Goal: Information Seeking & Learning: Find specific fact

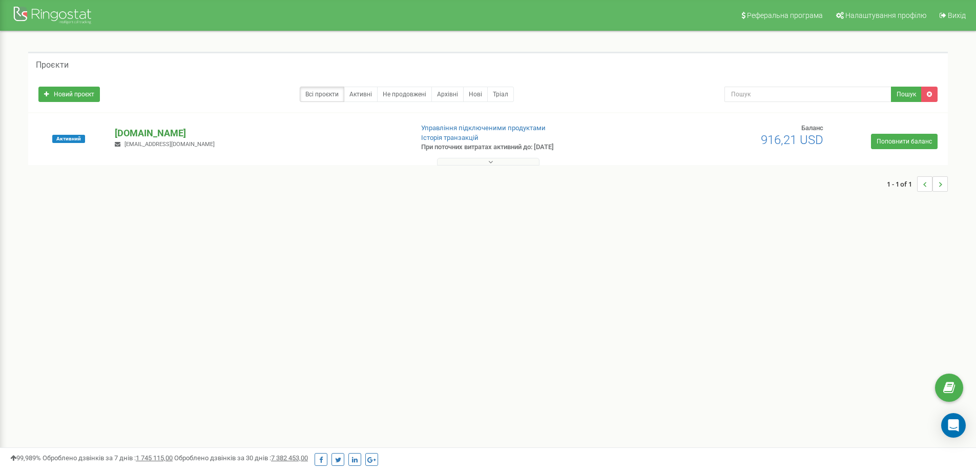
click at [154, 132] on p "[DOMAIN_NAME]" at bounding box center [259, 133] width 289 height 13
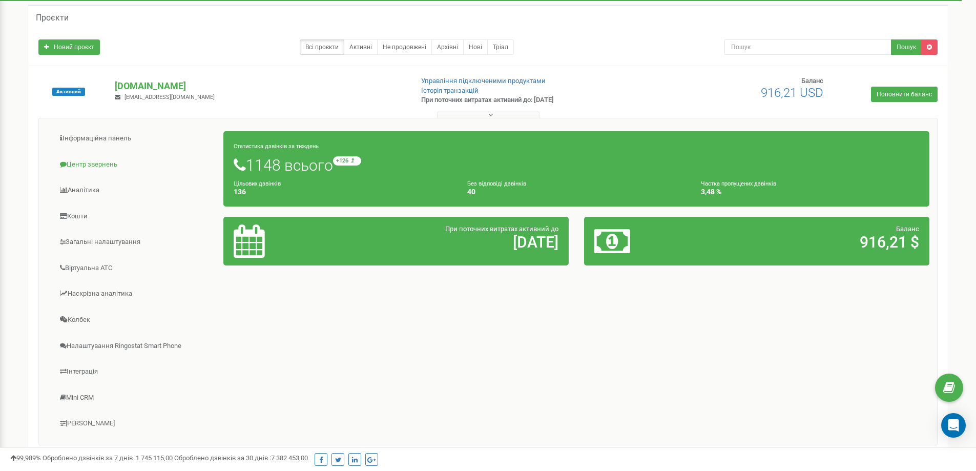
scroll to position [41, 0]
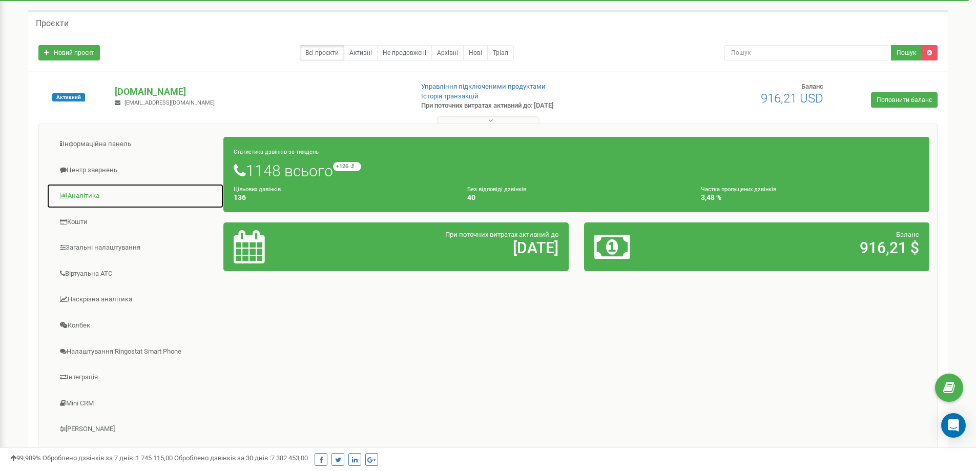
click at [82, 192] on link "Аналiтика" at bounding box center [135, 195] width 177 height 25
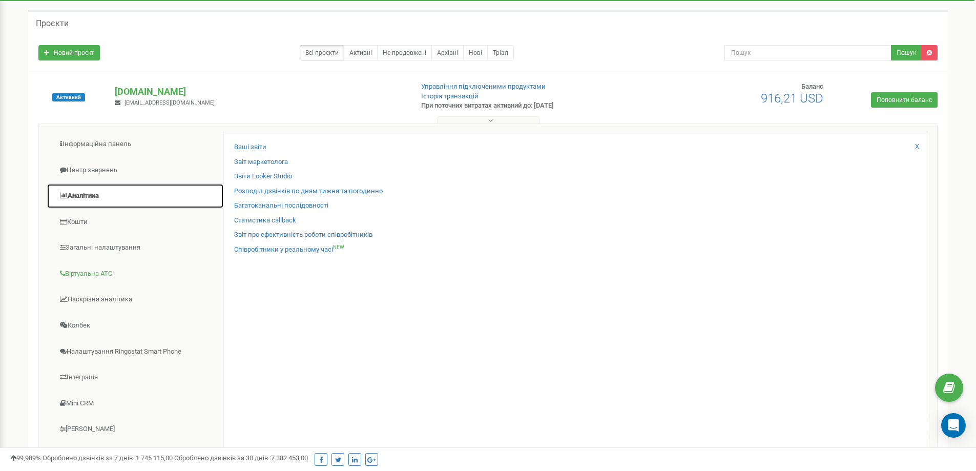
scroll to position [93, 0]
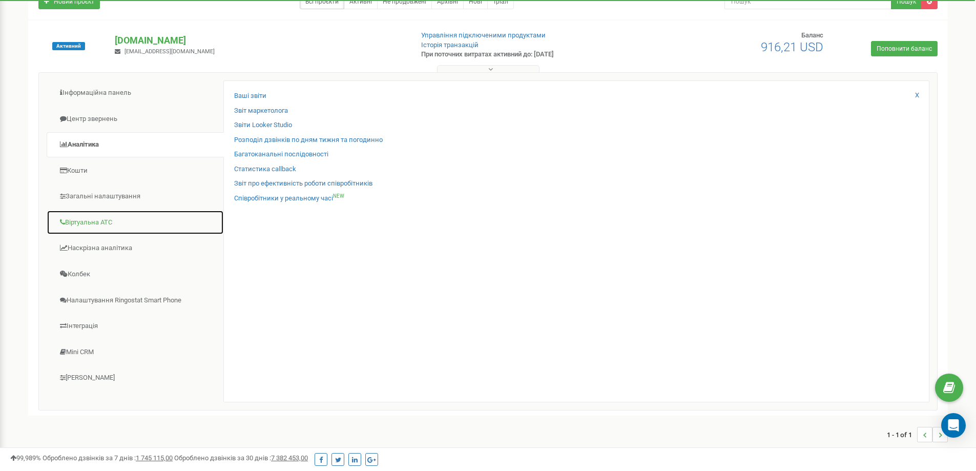
click at [106, 218] on link "Віртуальна АТС" at bounding box center [135, 222] width 177 height 25
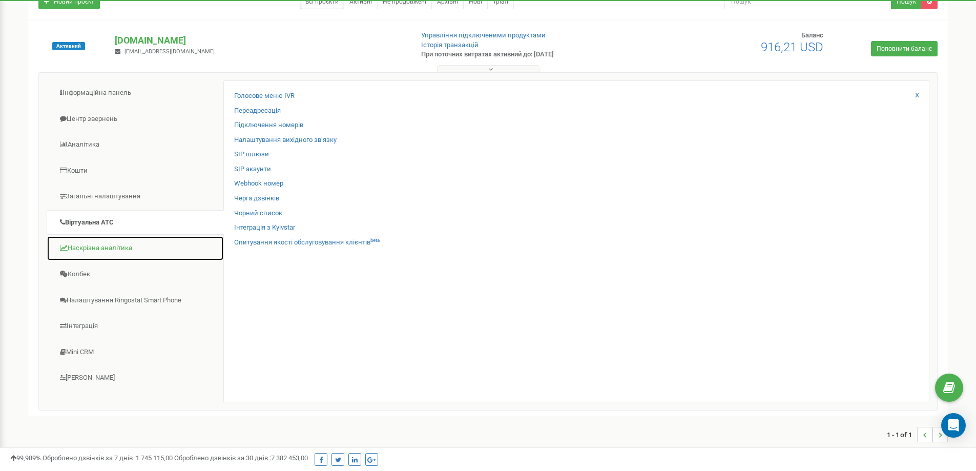
click at [104, 245] on link "Наскрізна аналітика" at bounding box center [135, 248] width 177 height 25
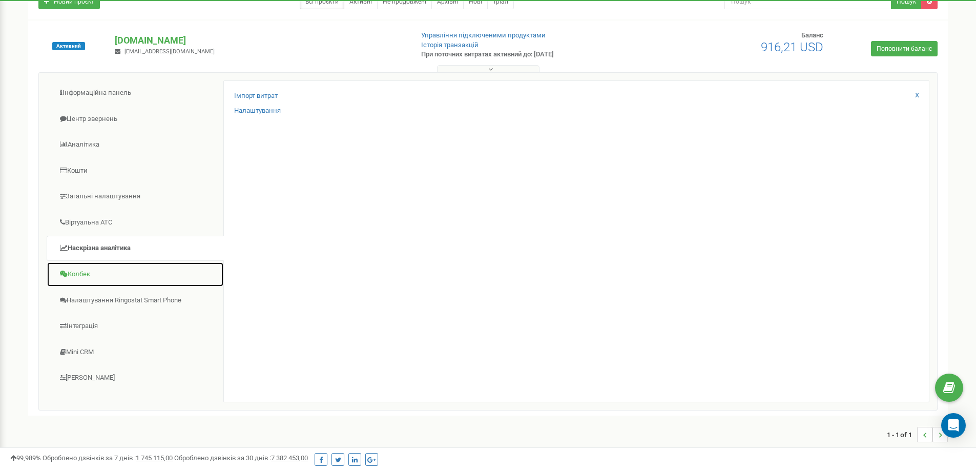
click at [90, 271] on link "Колбек" at bounding box center [135, 274] width 177 height 25
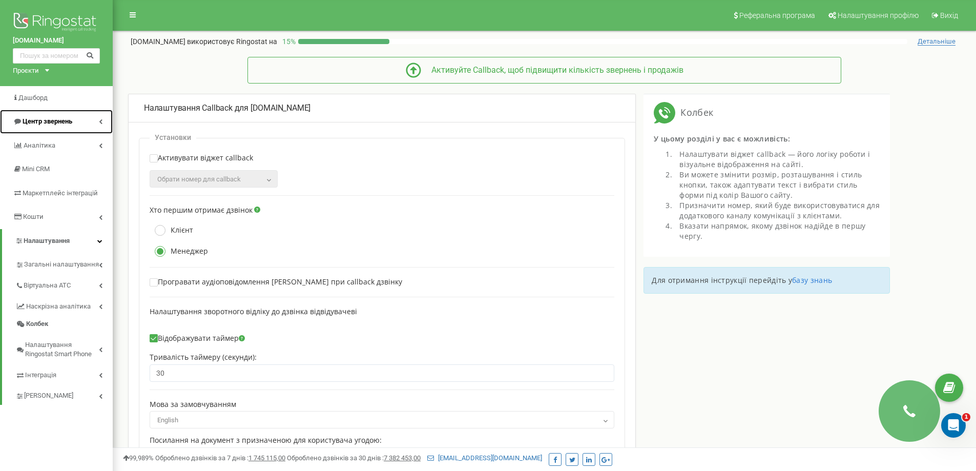
click at [76, 122] on link "Центр звернень" at bounding box center [56, 122] width 113 height 24
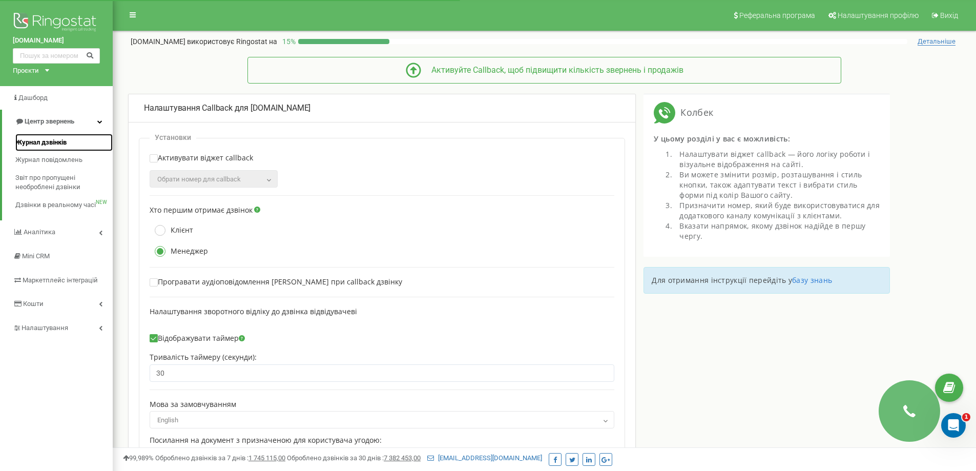
click at [59, 142] on span "Журнал дзвінків" at bounding box center [40, 143] width 51 height 10
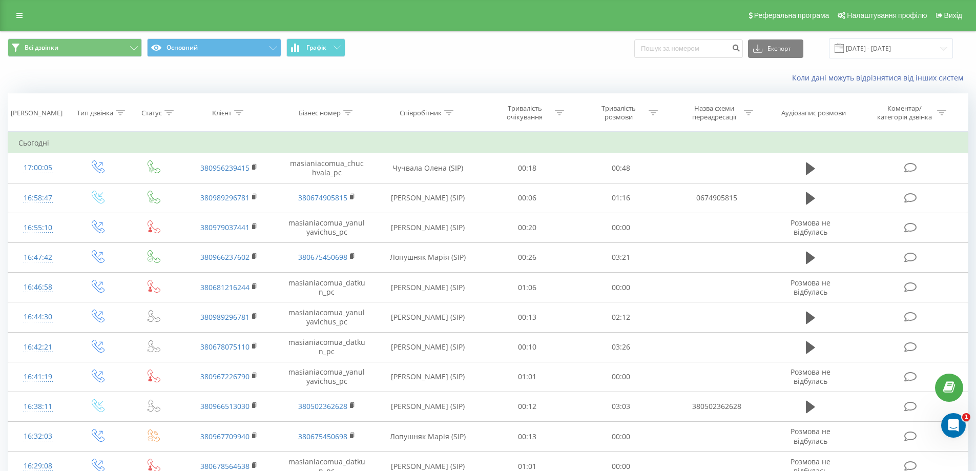
click at [844, 47] on span at bounding box center [838, 48] width 9 height 9
click at [844, 50] on span at bounding box center [838, 48] width 9 height 9
click at [888, 49] on input "22.08.2025 - 22.09.2025" at bounding box center [891, 48] width 124 height 20
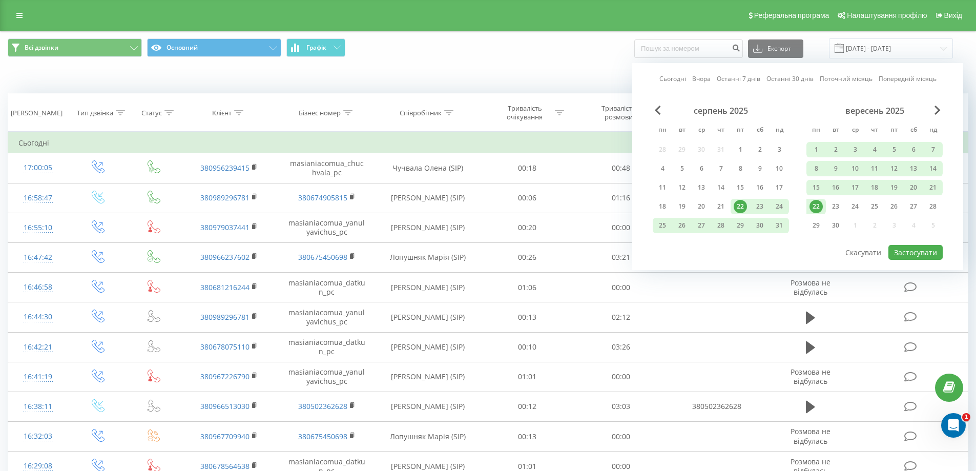
click at [739, 206] on div "22" at bounding box center [740, 206] width 13 height 13
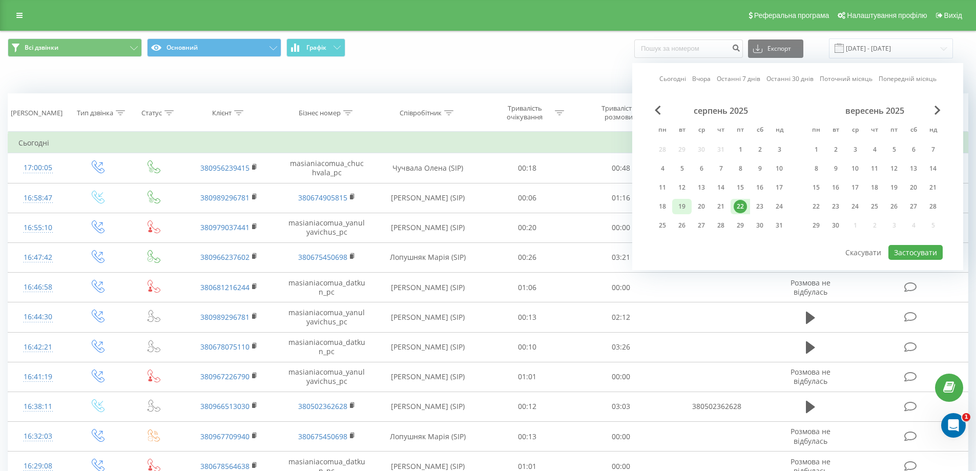
click at [680, 203] on div "19" at bounding box center [681, 206] width 13 height 13
click at [682, 203] on div "19" at bounding box center [681, 206] width 13 height 13
click at [894, 186] on div "19" at bounding box center [893, 187] width 13 height 13
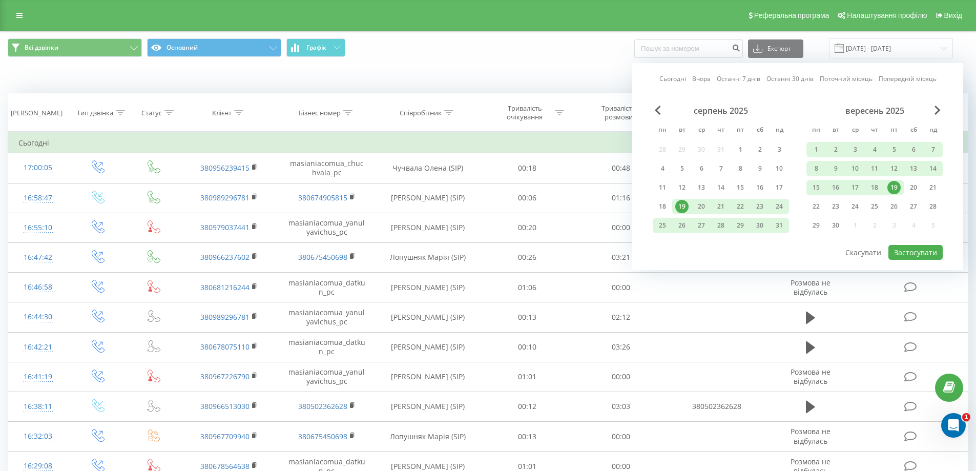
click at [894, 186] on div "19" at bounding box center [893, 187] width 13 height 13
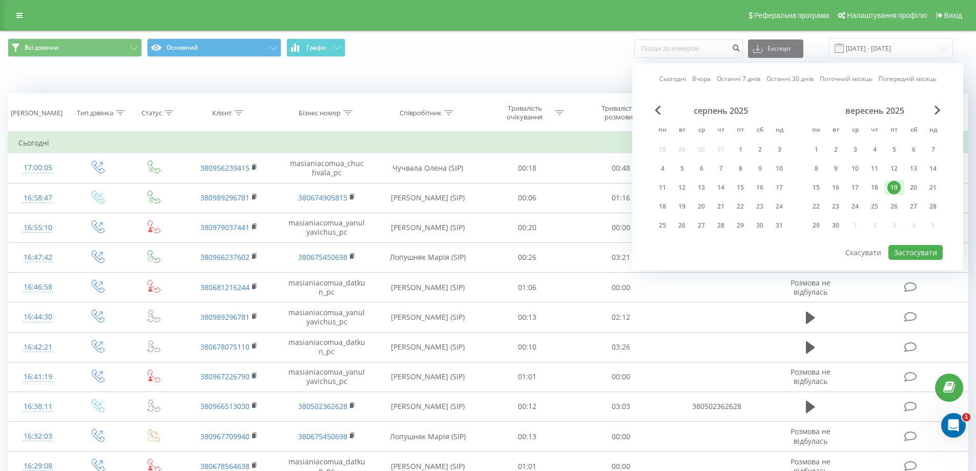
click at [893, 187] on div "19" at bounding box center [893, 187] width 13 height 13
click at [911, 250] on button "Застосувати" at bounding box center [915, 252] width 54 height 15
type input "19.09.2025 - 19.09.2025"
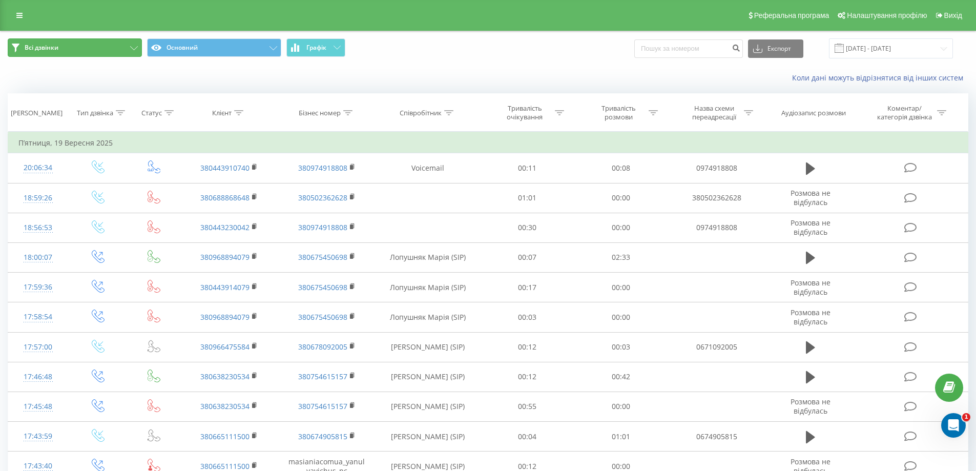
click at [135, 47] on icon at bounding box center [134, 48] width 8 height 4
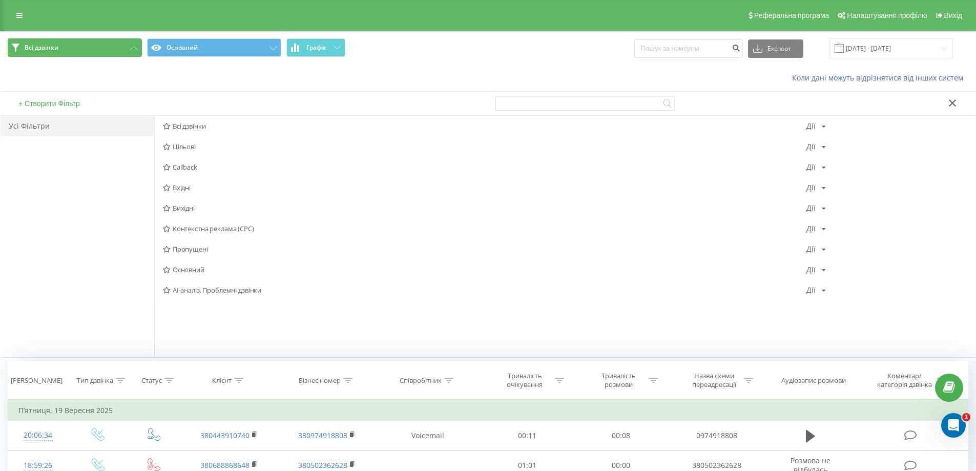
click at [133, 47] on icon at bounding box center [134, 48] width 8 height 4
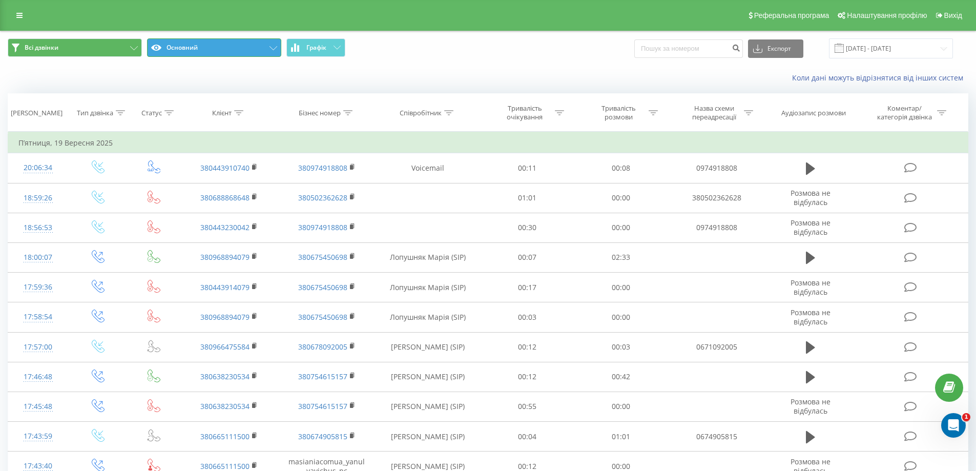
click at [229, 45] on button "Основний" at bounding box center [214, 47] width 134 height 18
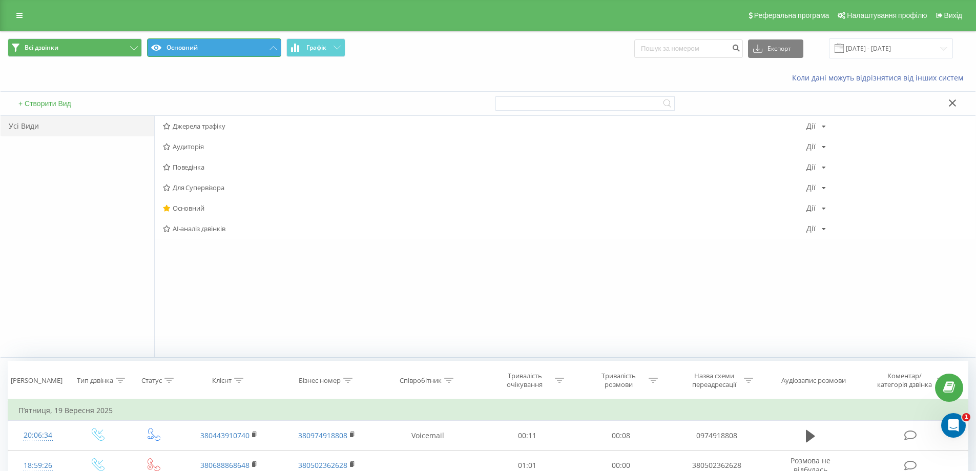
click at [229, 44] on button "Основний" at bounding box center [214, 47] width 134 height 18
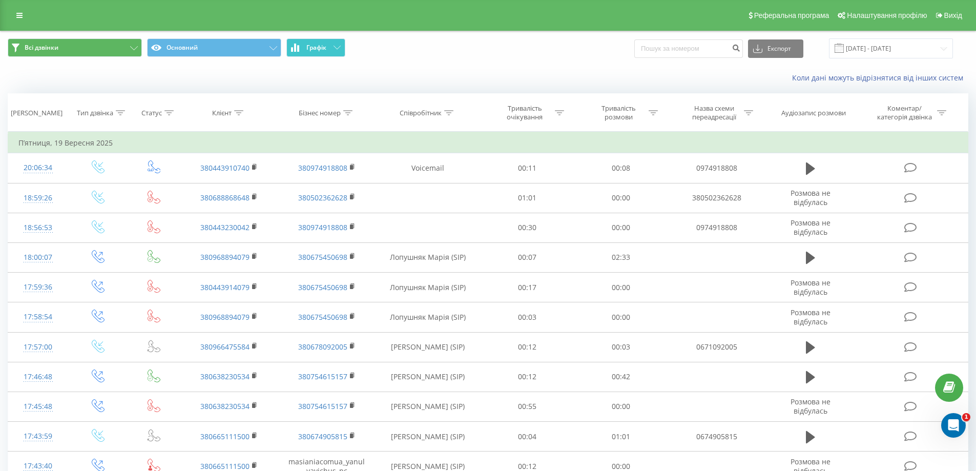
click at [326, 43] on button "Графік" at bounding box center [315, 47] width 59 height 18
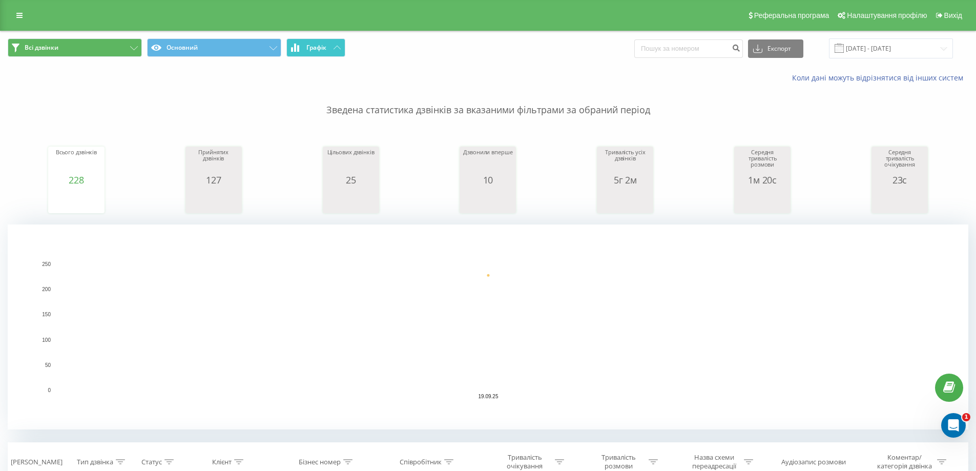
click at [339, 45] on button "Графік" at bounding box center [315, 47] width 59 height 18
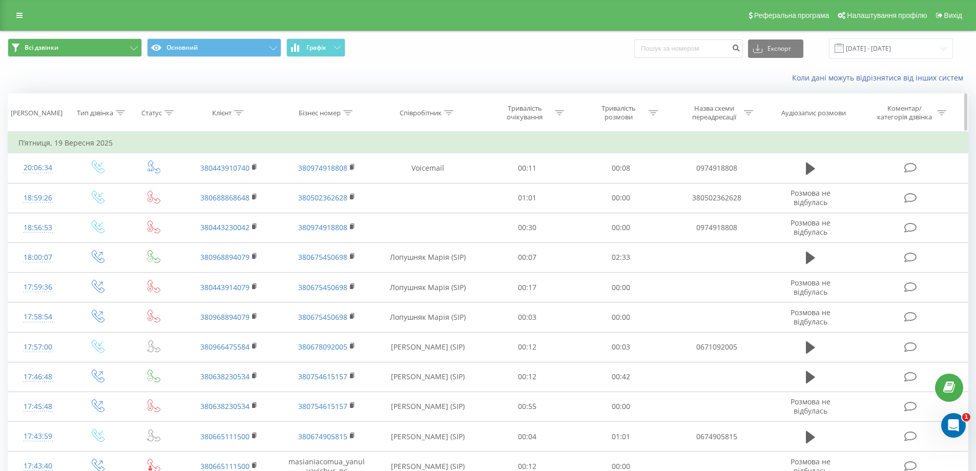
click at [45, 112] on div "Дата дзвінка" at bounding box center [37, 113] width 52 height 9
click at [64, 111] on div "Дата дзвінка" at bounding box center [38, 113] width 60 height 9
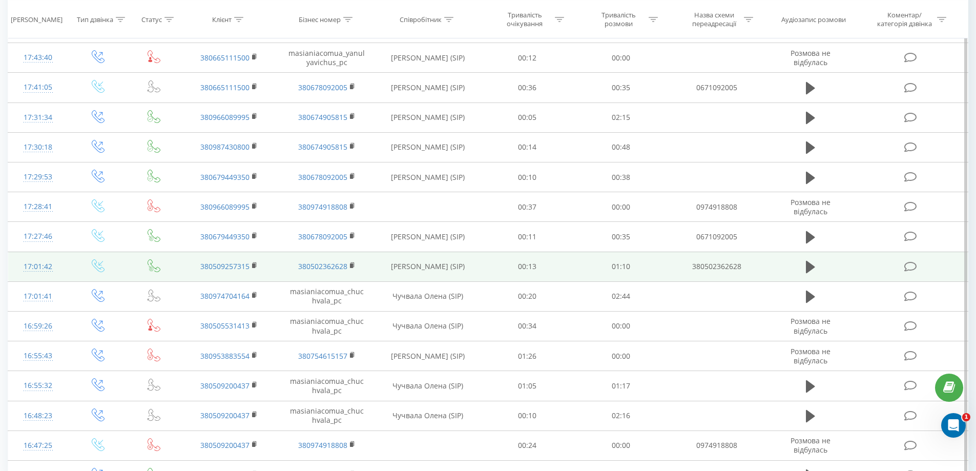
scroll to position [466, 0]
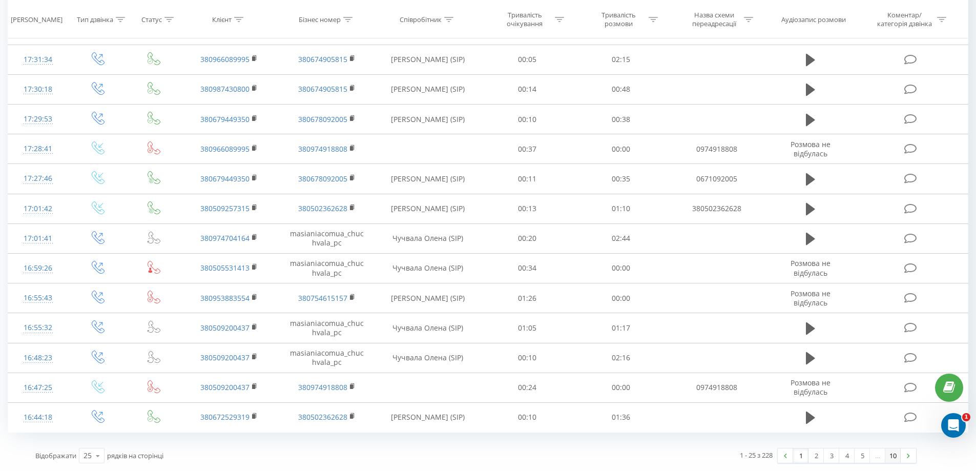
click at [894, 453] on link "10" at bounding box center [892, 455] width 15 height 14
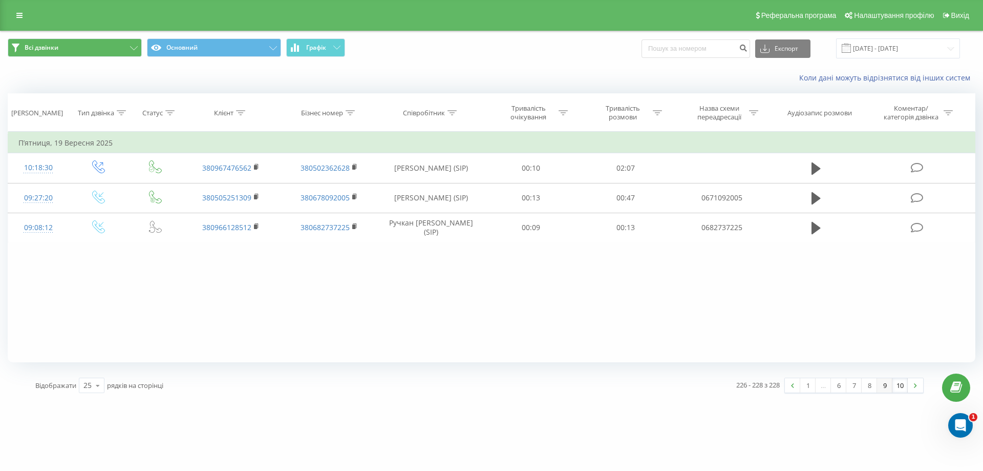
click at [887, 385] on link "9" at bounding box center [884, 385] width 15 height 14
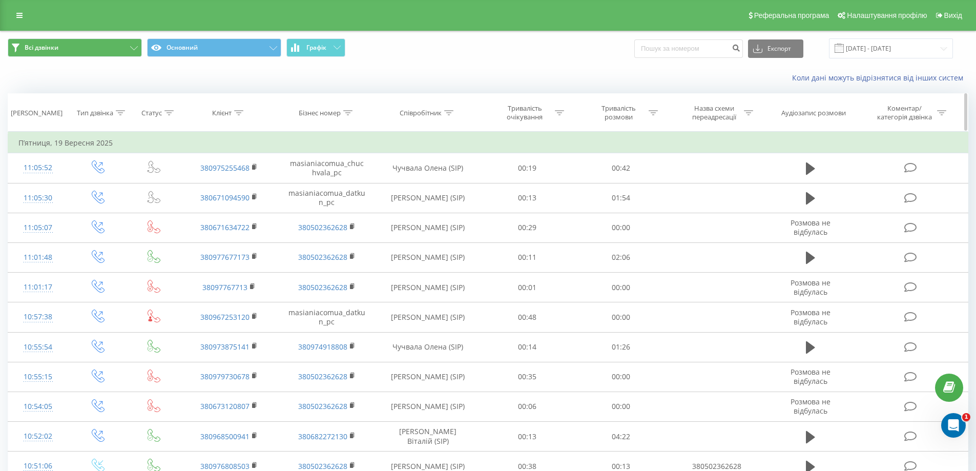
click at [424, 108] on th "Співробітник" at bounding box center [427, 113] width 105 height 38
click at [421, 113] on div "Співробітник" at bounding box center [421, 113] width 42 height 9
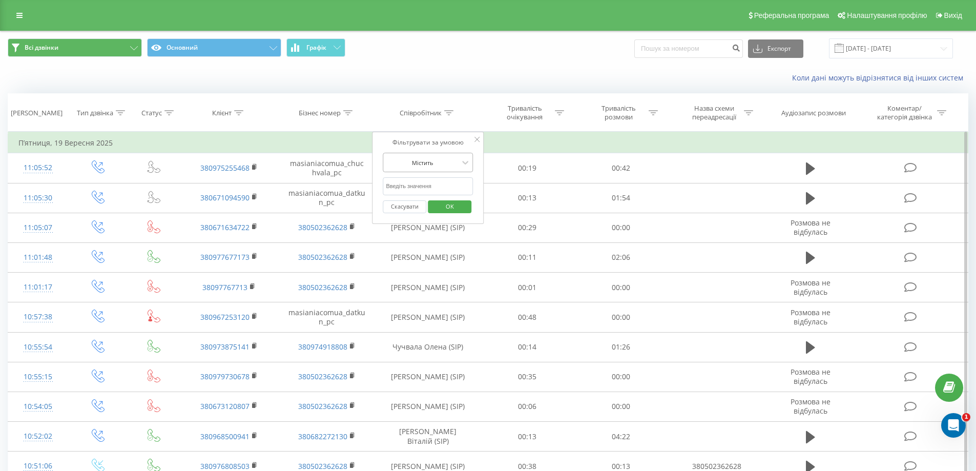
click at [455, 161] on div at bounding box center [422, 163] width 73 height 10
click at [460, 162] on icon at bounding box center [465, 162] width 10 height 10
click at [407, 185] on input "text" at bounding box center [428, 186] width 90 height 18
type input "Лопуш"
click at [451, 208] on span "OK" at bounding box center [449, 206] width 29 height 16
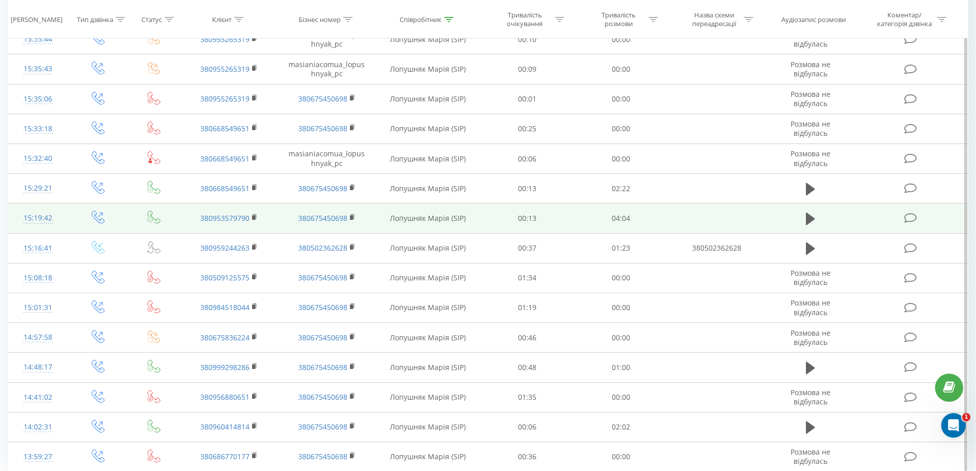
scroll to position [466, 0]
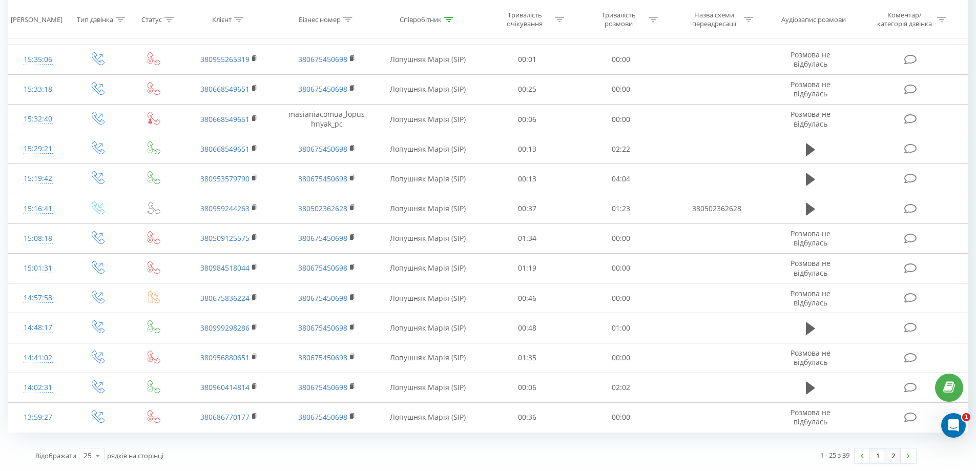
click at [891, 458] on link "2" at bounding box center [892, 455] width 15 height 14
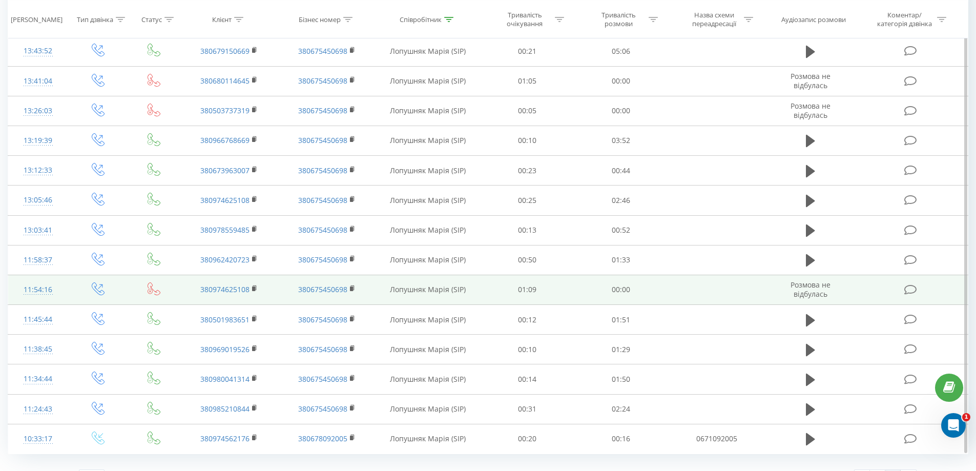
scroll to position [138, 0]
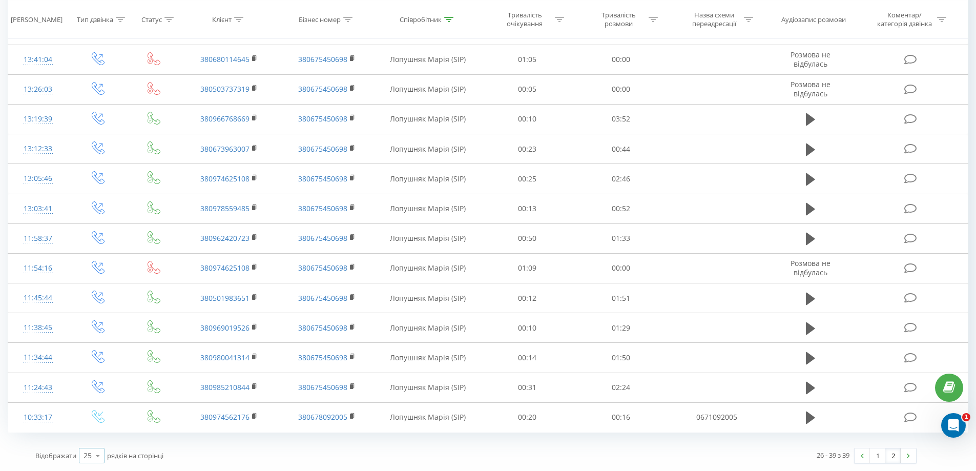
click at [104, 465] on icon at bounding box center [97, 456] width 15 height 20
click at [102, 460] on icon at bounding box center [97, 456] width 15 height 20
click at [100, 457] on icon at bounding box center [97, 456] width 15 height 20
click at [97, 442] on div "100" at bounding box center [91, 440] width 25 height 15
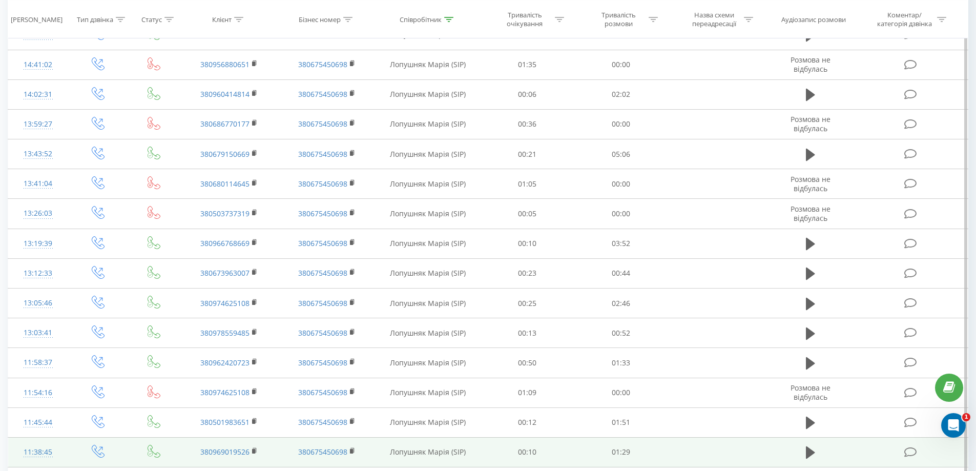
scroll to position [884, 0]
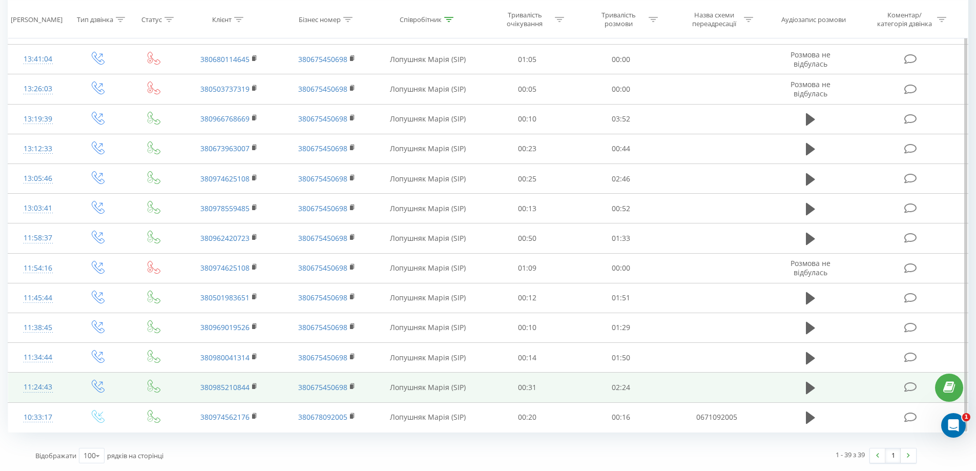
drag, startPoint x: 61, startPoint y: 389, endPoint x: 15, endPoint y: 384, distance: 46.9
click at [15, 384] on td "11:24:43" at bounding box center [38, 387] width 60 height 30
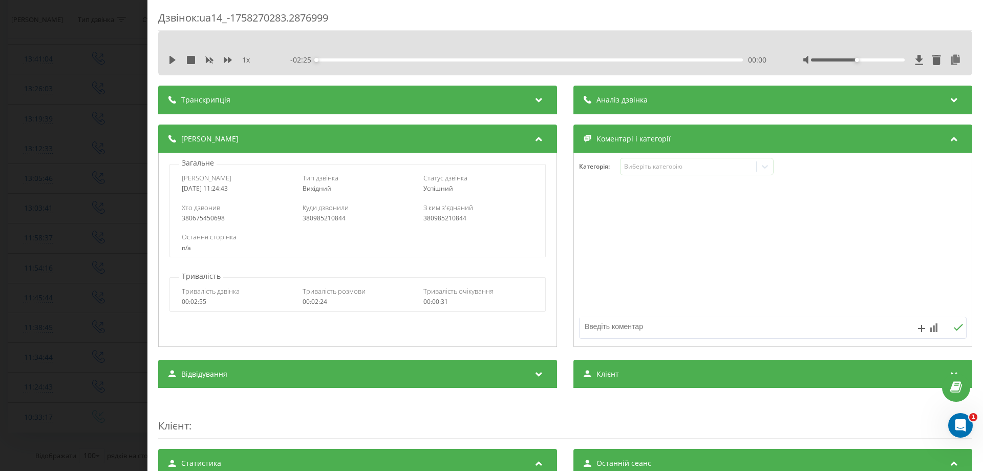
click at [44, 76] on div "Дзвінок : ua14_-1758270283.2876999 1 x - 02:25 00:00 00:00 Транскрипція Для AI-…" at bounding box center [491, 235] width 983 height 471
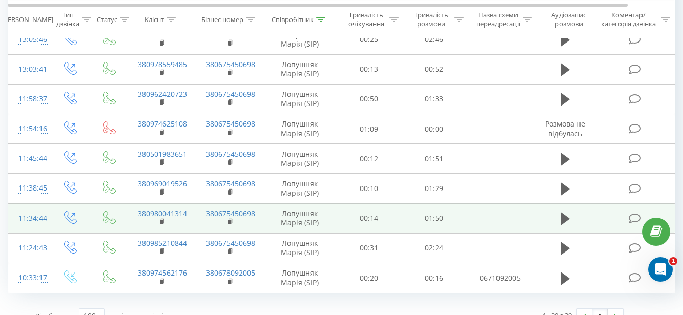
scroll to position [1071, 0]
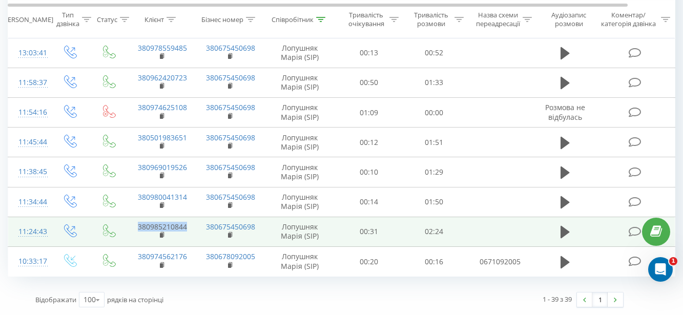
drag, startPoint x: 134, startPoint y: 226, endPoint x: 189, endPoint y: 230, distance: 55.5
click at [189, 230] on td "380985210844" at bounding box center [162, 232] width 68 height 30
copy link "380985210844"
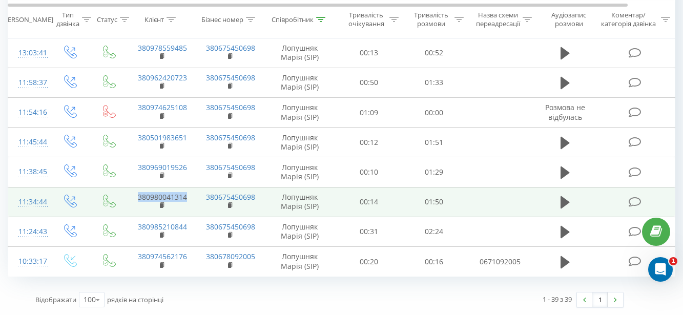
drag, startPoint x: 133, startPoint y: 201, endPoint x: 187, endPoint y: 201, distance: 54.3
click at [187, 201] on td "380980041314" at bounding box center [162, 202] width 68 height 30
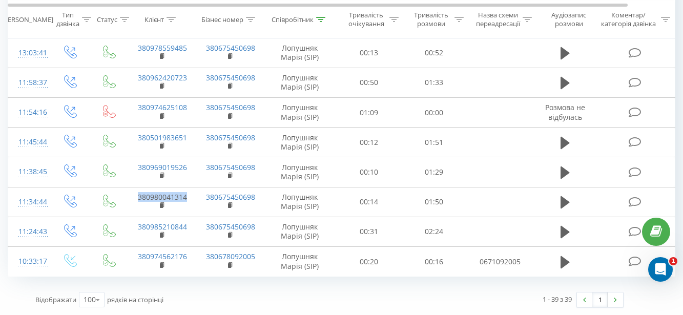
copy link "380980041314"
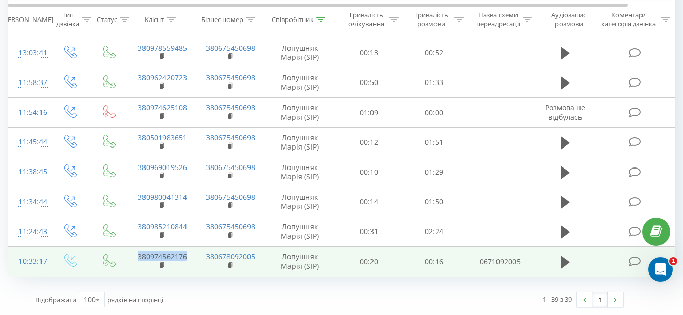
drag, startPoint x: 130, startPoint y: 253, endPoint x: 185, endPoint y: 253, distance: 55.8
click at [185, 253] on td "380974562176" at bounding box center [162, 262] width 68 height 30
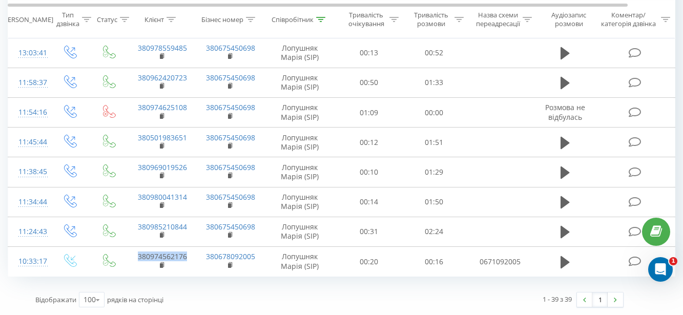
copy link "380974562176"
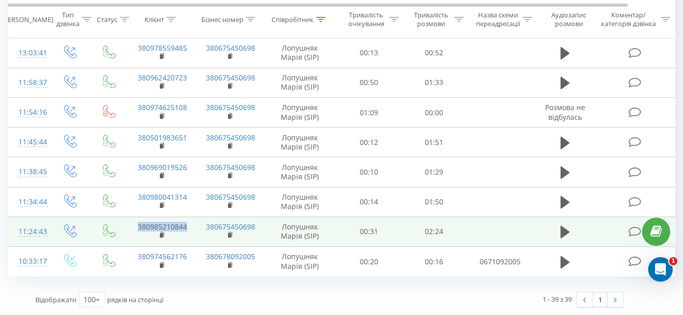
drag, startPoint x: 129, startPoint y: 224, endPoint x: 192, endPoint y: 248, distance: 67.9
click at [192, 228] on tr "11:24:43 380985210844 380675450698 Лопушняк Марія (SIP) 00:31 02:24" at bounding box center [341, 232] width 667 height 30
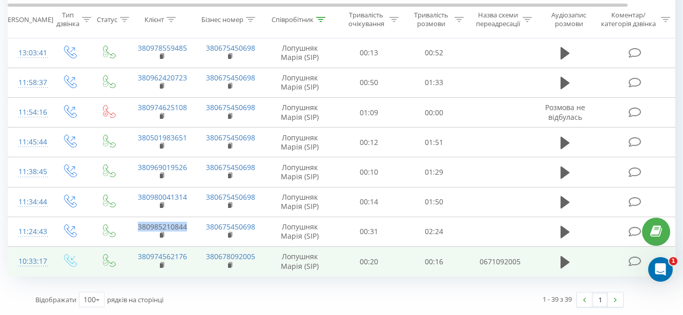
copy link "380985210844"
